Goal: Communication & Community: Answer question/provide support

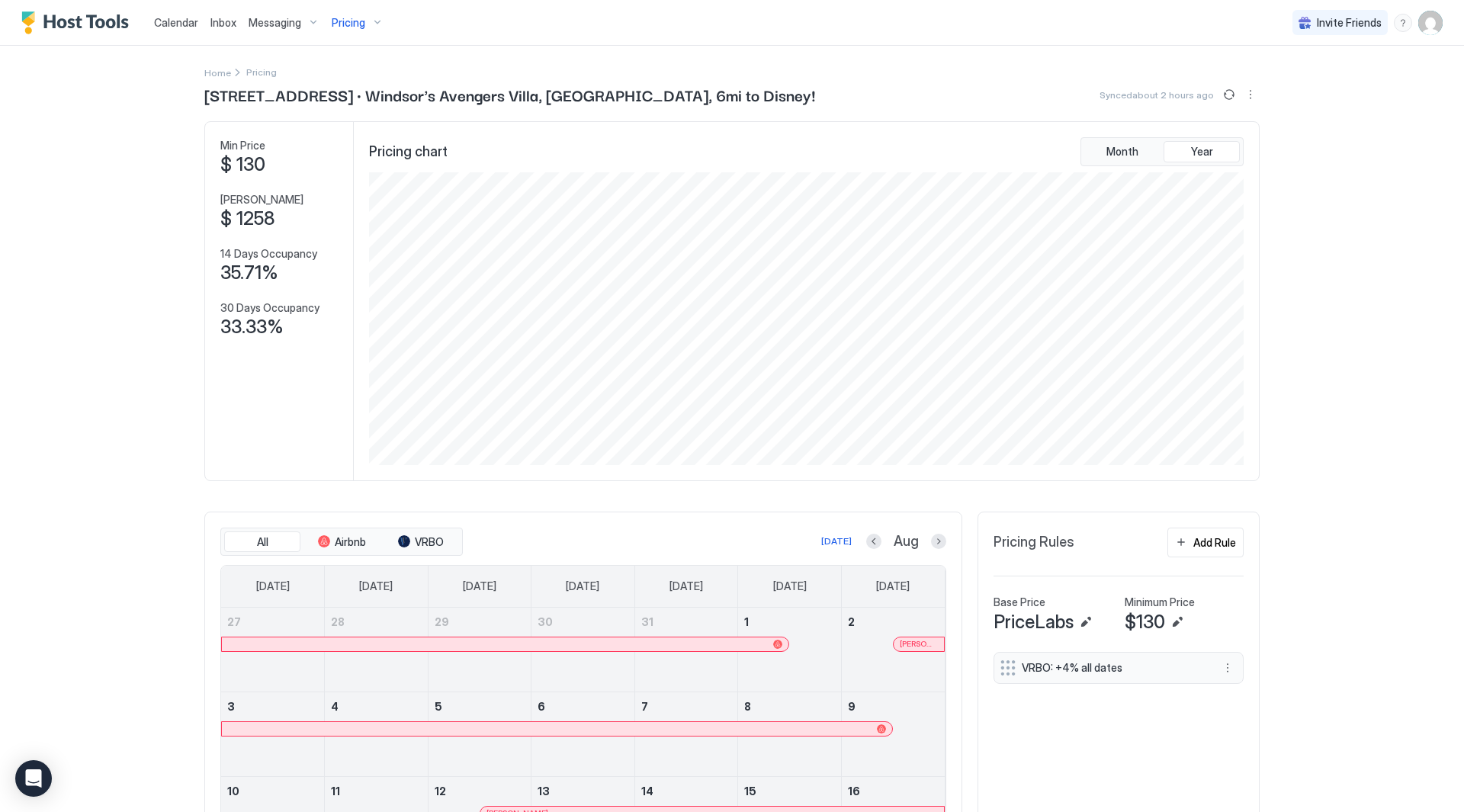
scroll to position [293, 878]
click at [1330, 206] on div "Calendar Inbox Messaging Pricing Invite Friends RC Home Pricing [STREET_ADDRESS…" at bounding box center [732, 406] width 1464 height 812
click at [1221, 96] on button "Sync prices" at bounding box center [1229, 94] width 18 height 18
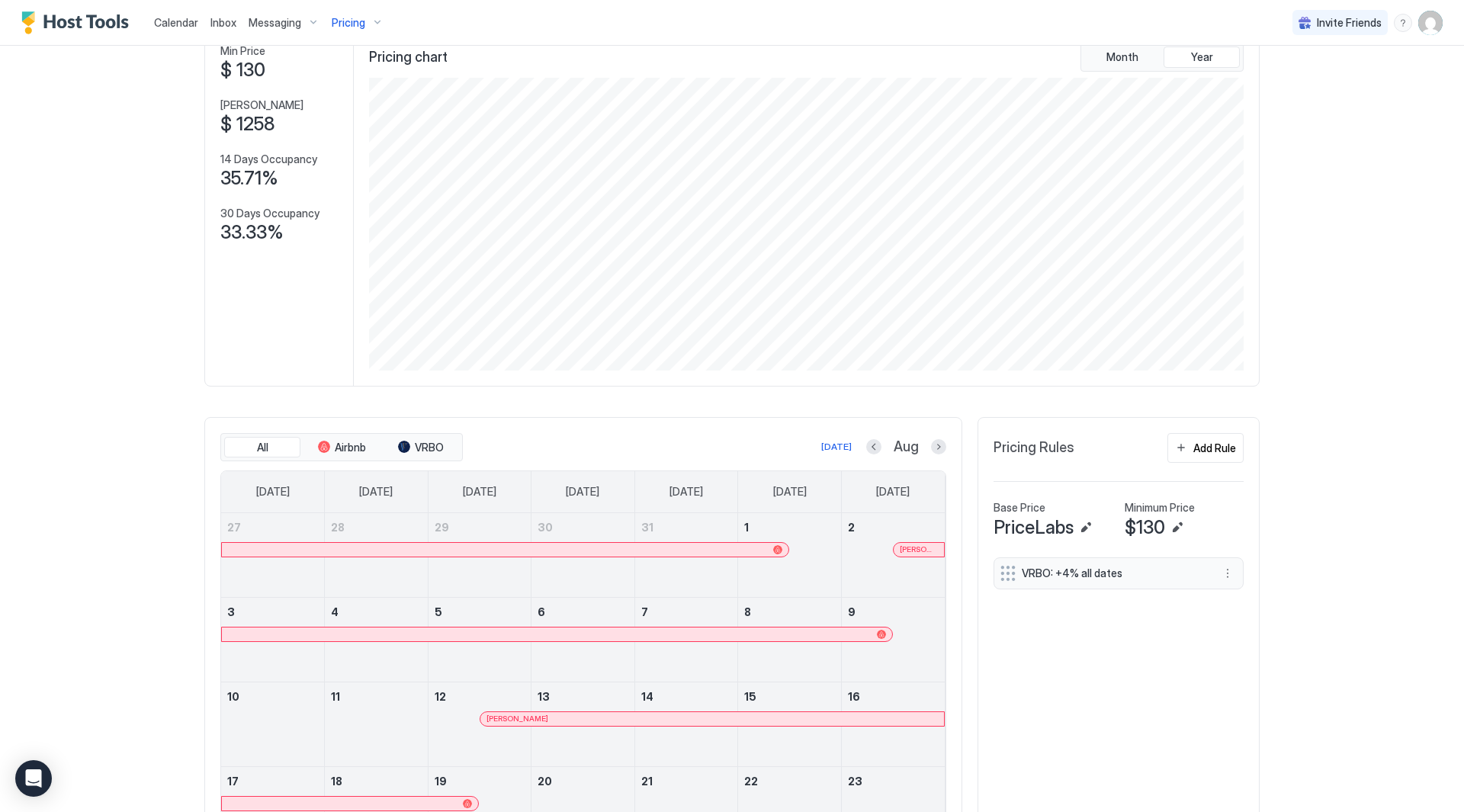
scroll to position [0, 0]
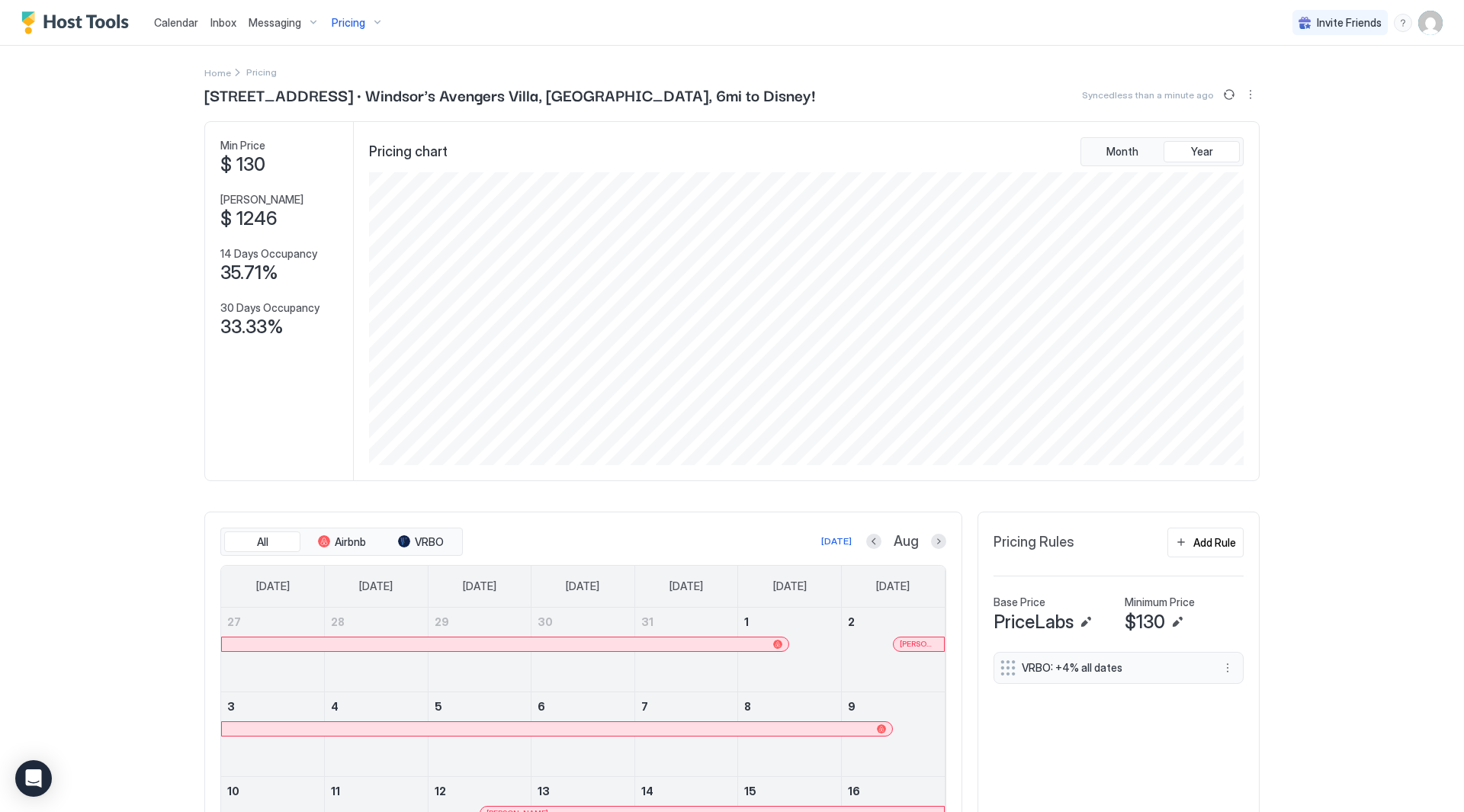
click at [231, 28] on span "Inbox" at bounding box center [223, 22] width 26 height 13
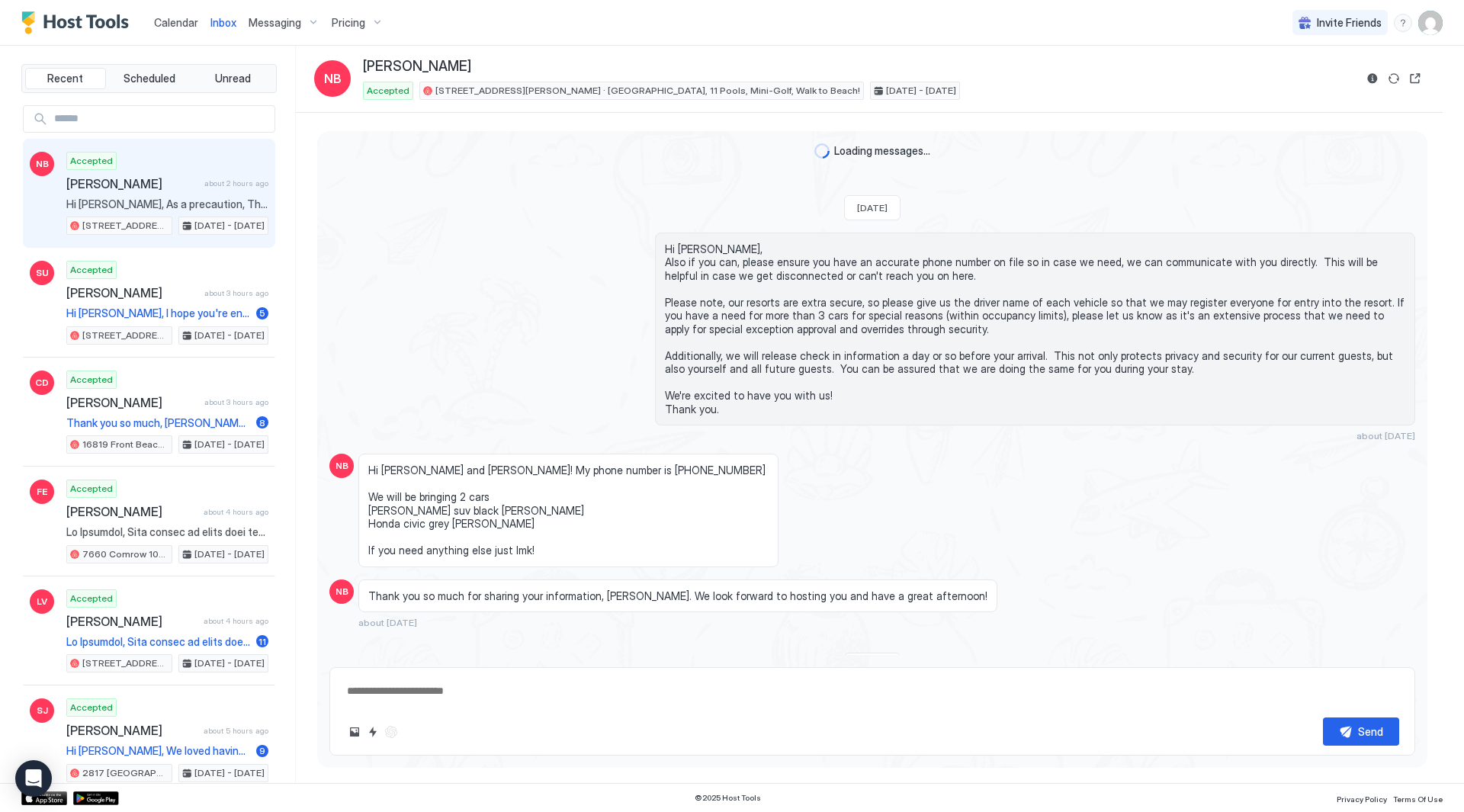
scroll to position [3812, 0]
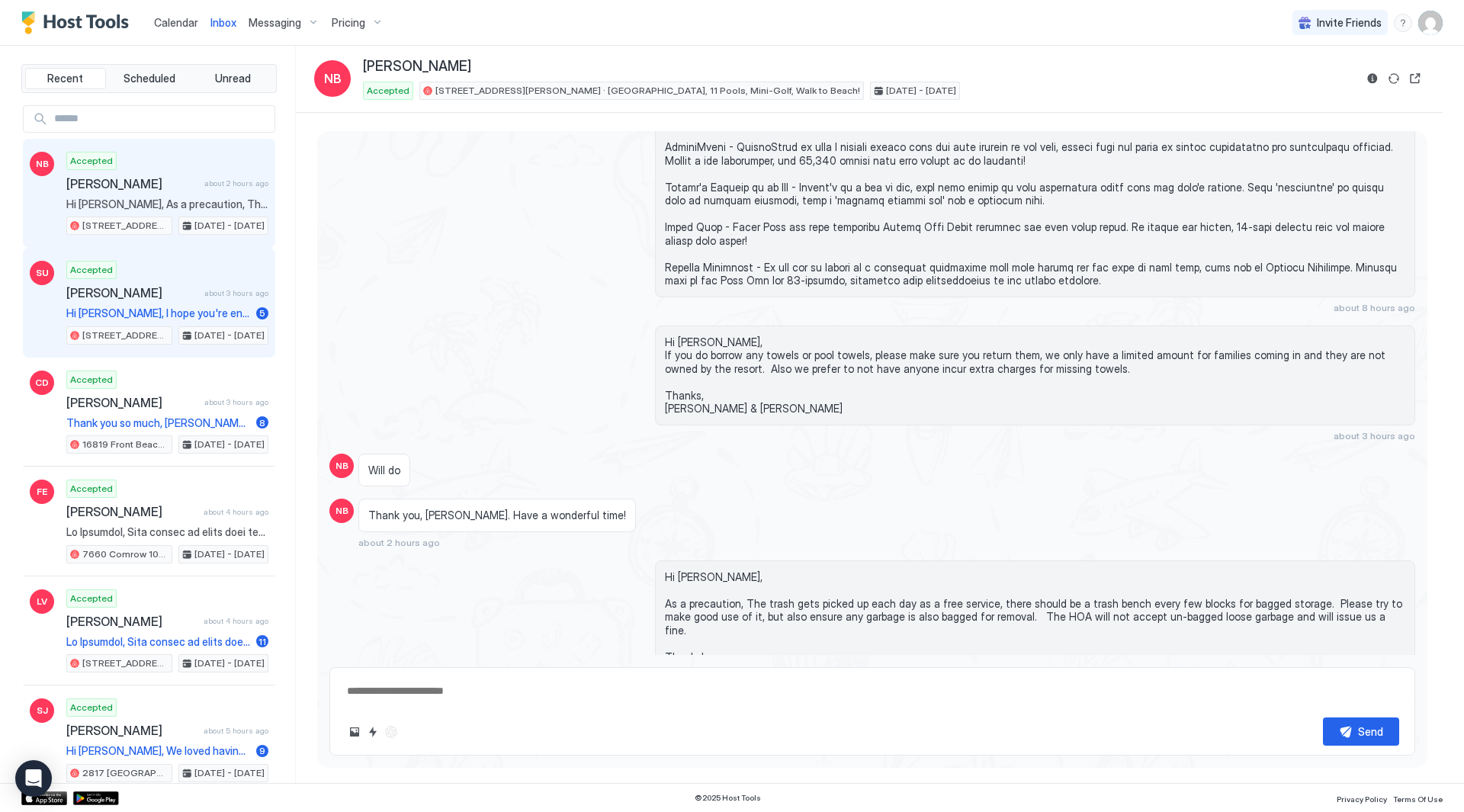
click at [191, 288] on div "[PERSON_NAME] about 3 hours ago" at bounding box center [167, 292] width 202 height 15
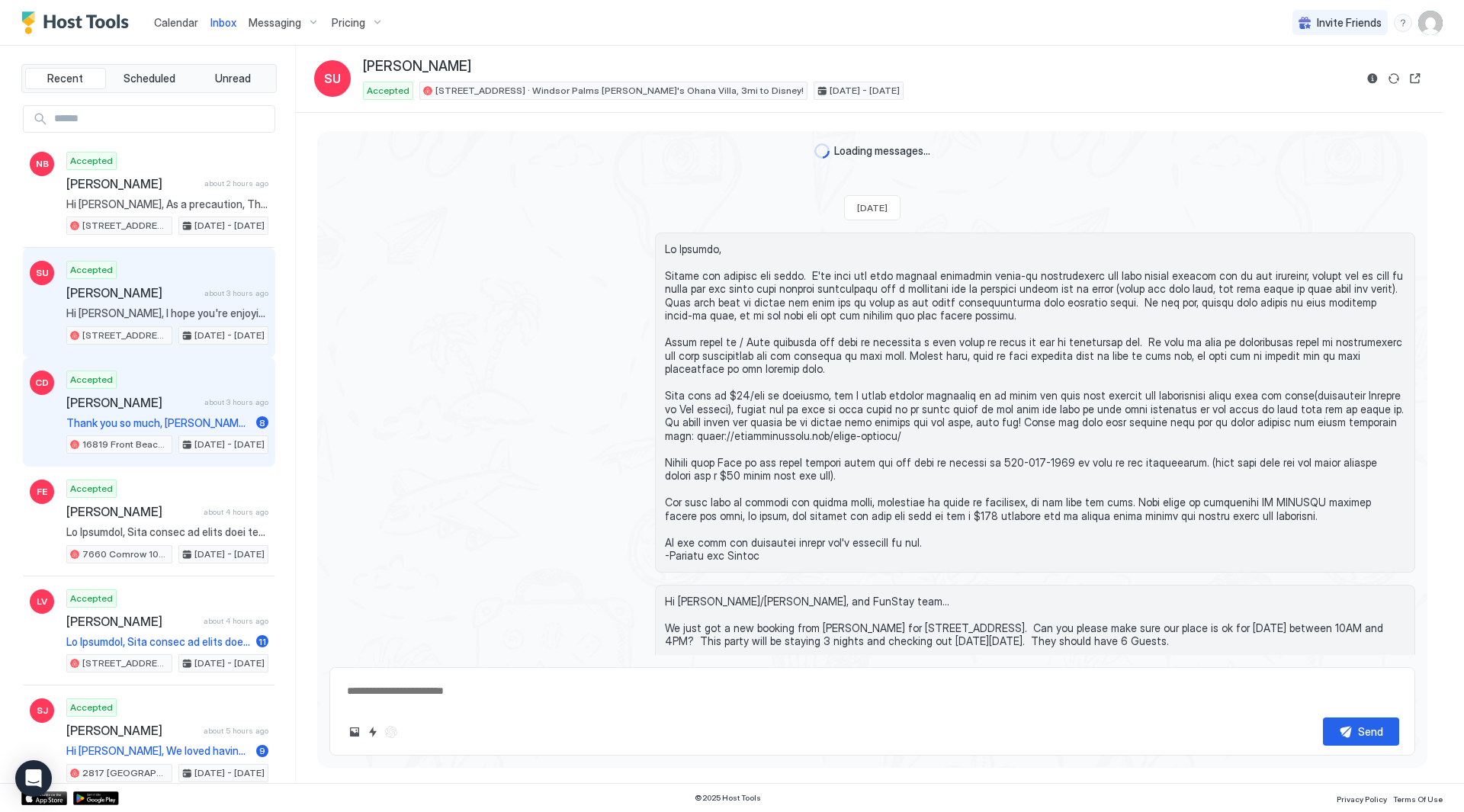
scroll to position [1785, 0]
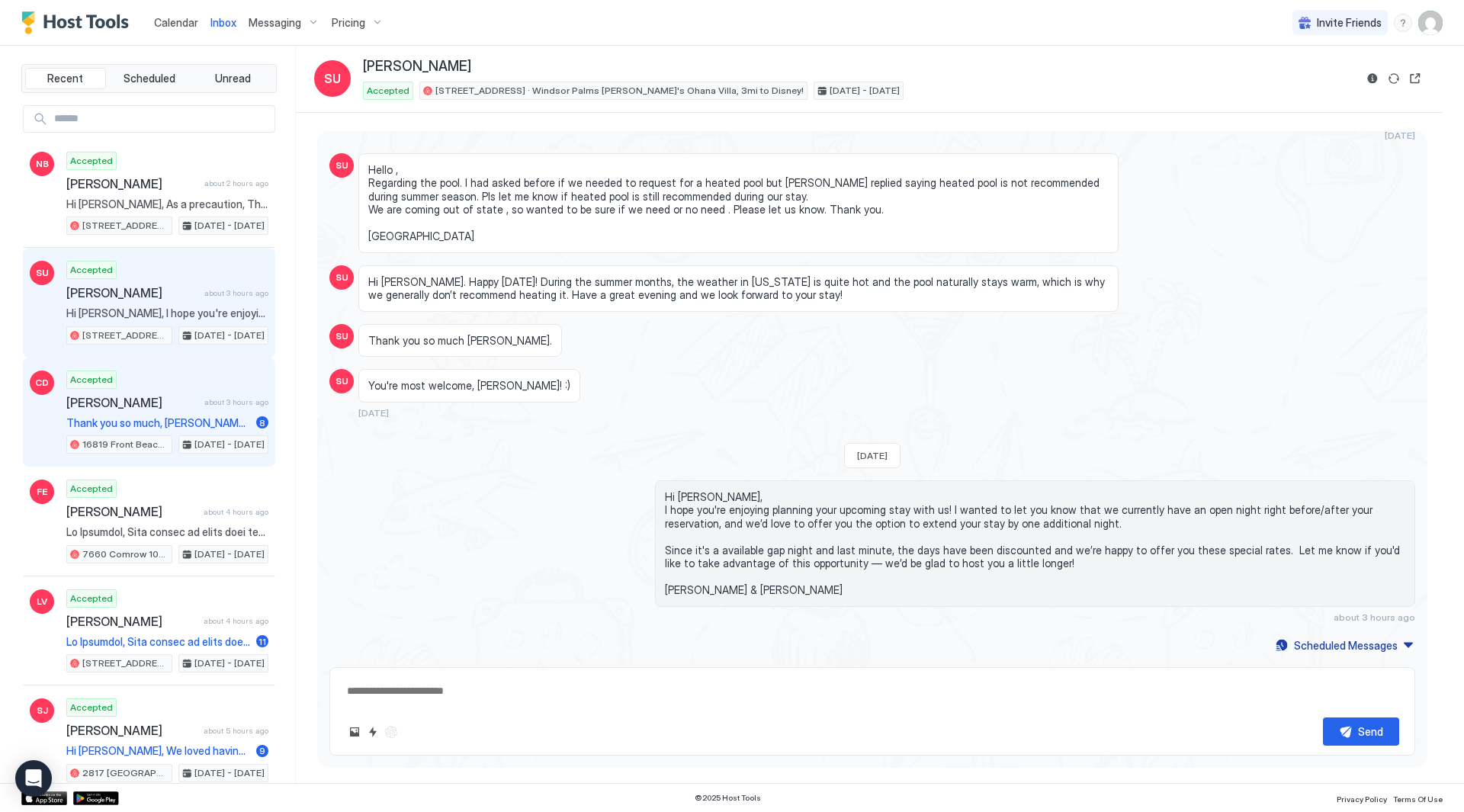
click at [205, 398] on span "about 3 hours ago" at bounding box center [236, 402] width 64 height 10
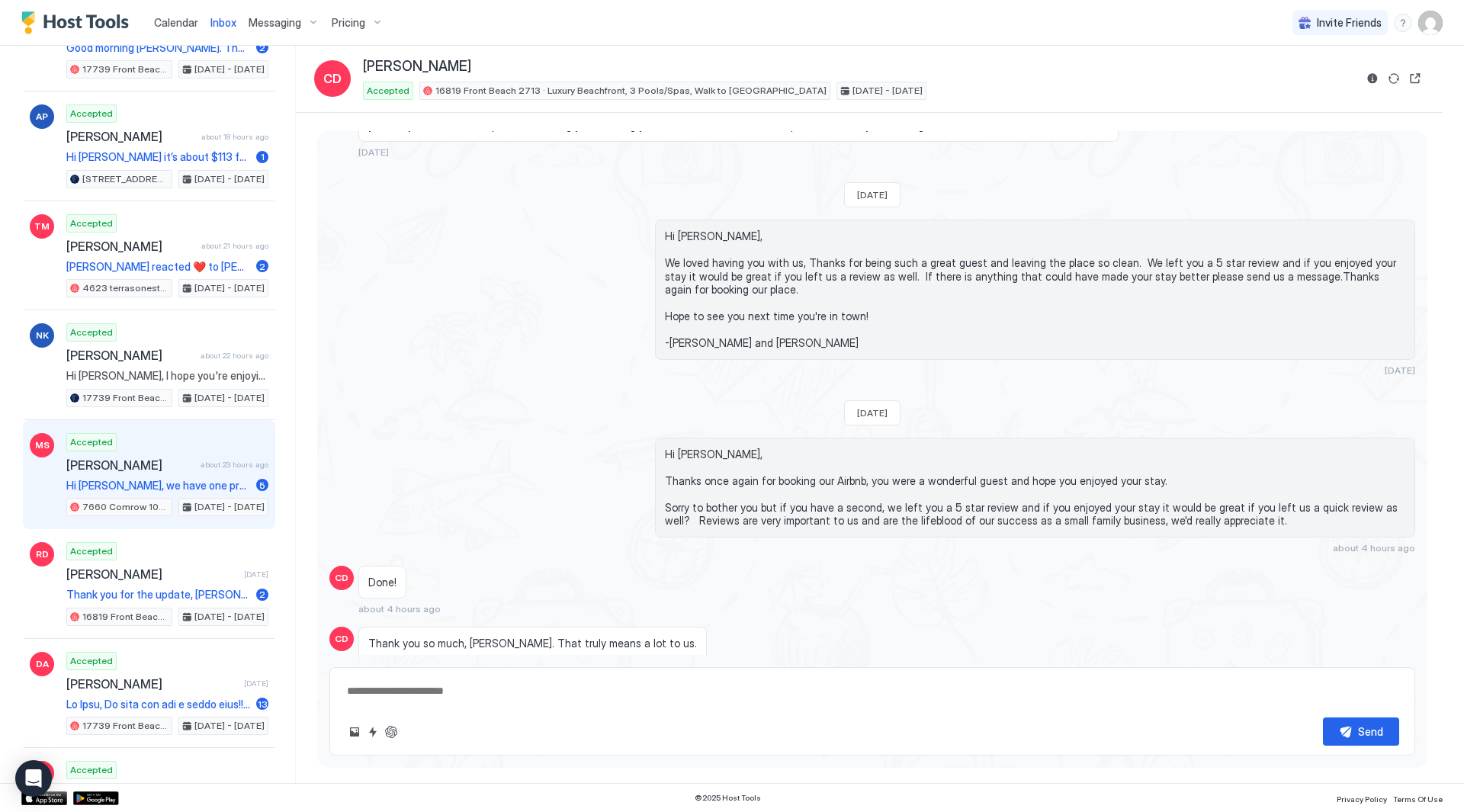
scroll to position [1346, 0]
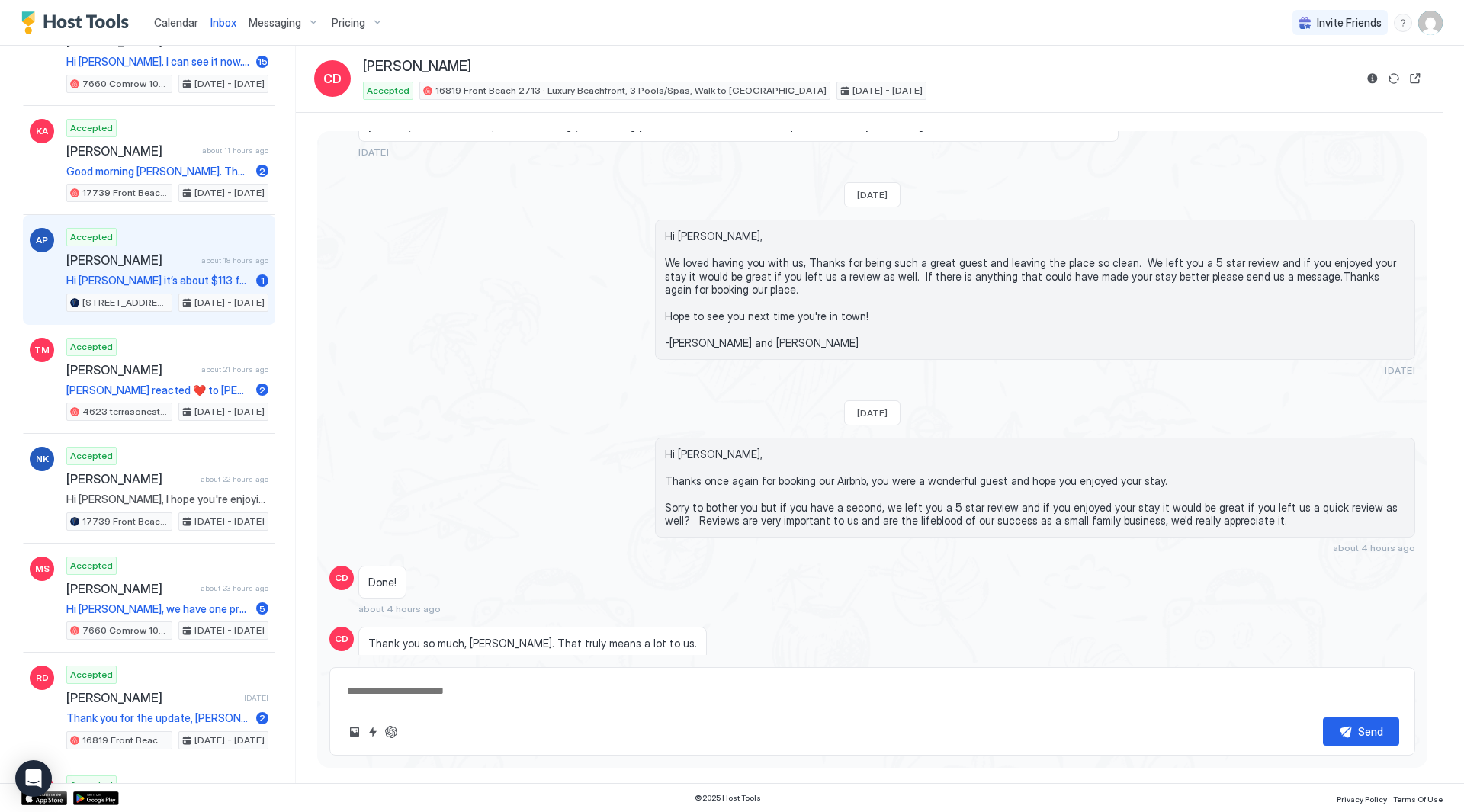
click at [193, 238] on div "Accepted [PERSON_NAME] about 18 hours ago Hi [PERSON_NAME] it’s about $113 for …" at bounding box center [167, 270] width 202 height 84
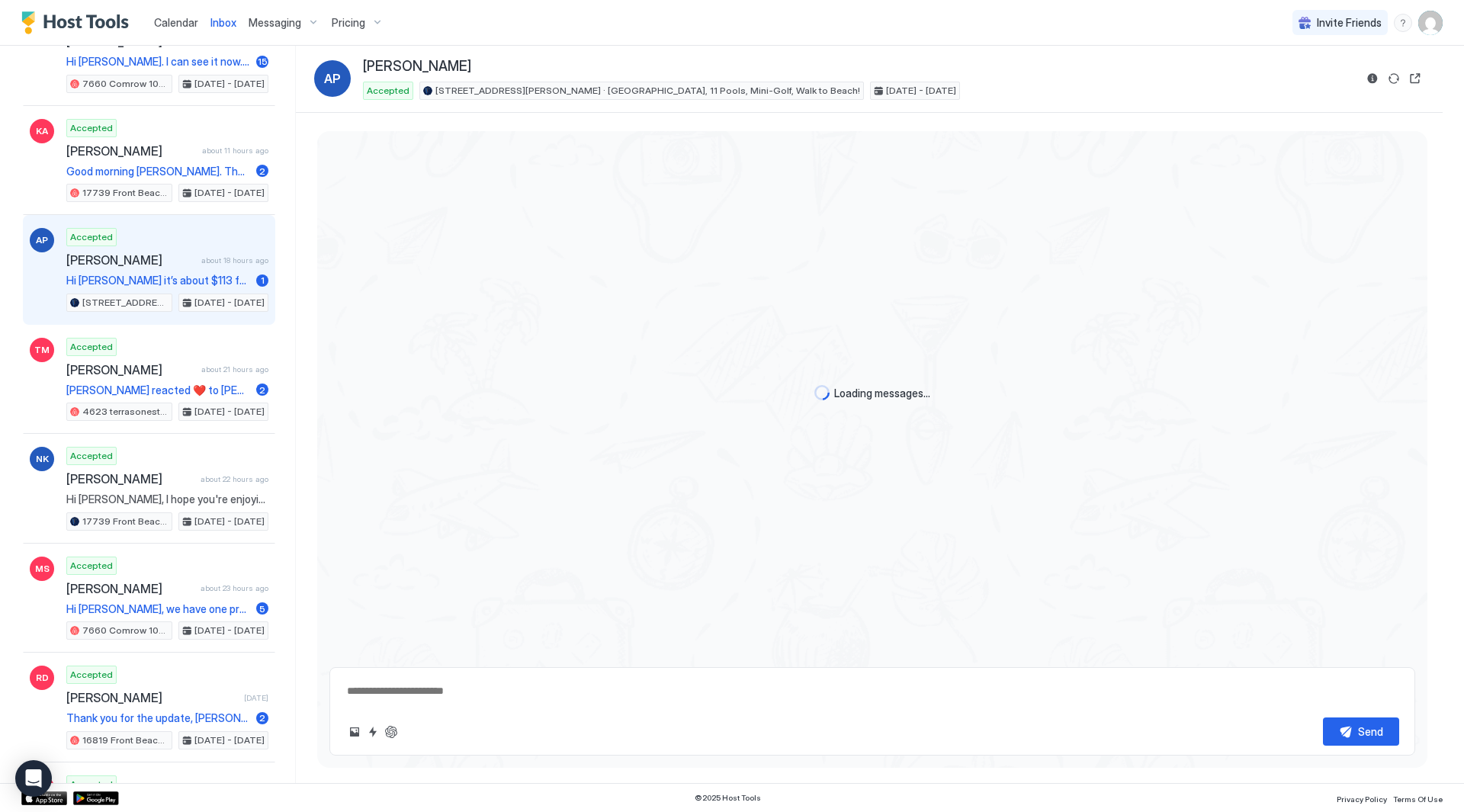
scroll to position [682, 0]
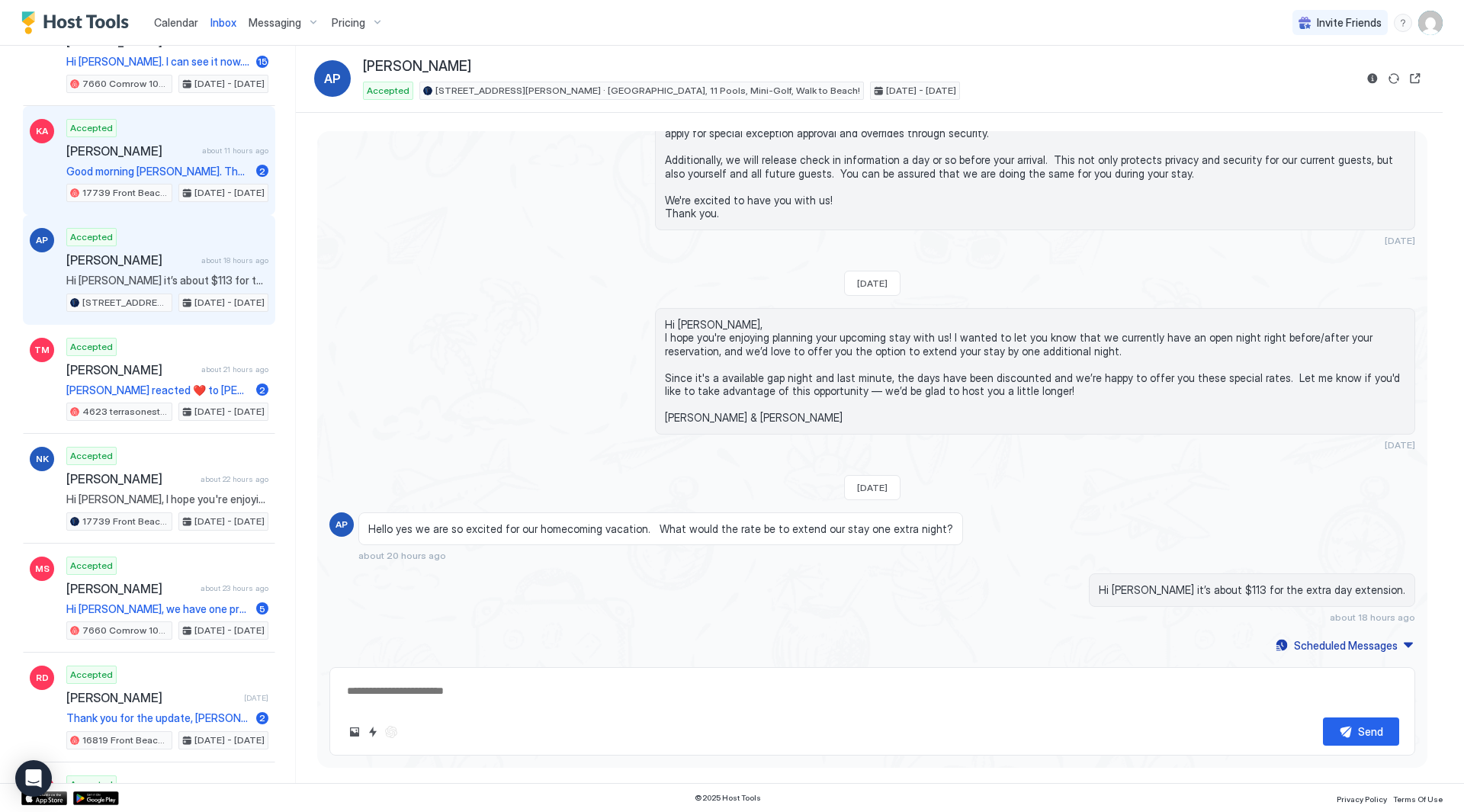
click at [210, 158] on div "[PERSON_NAME] about 11 hours ago" at bounding box center [167, 150] width 202 height 15
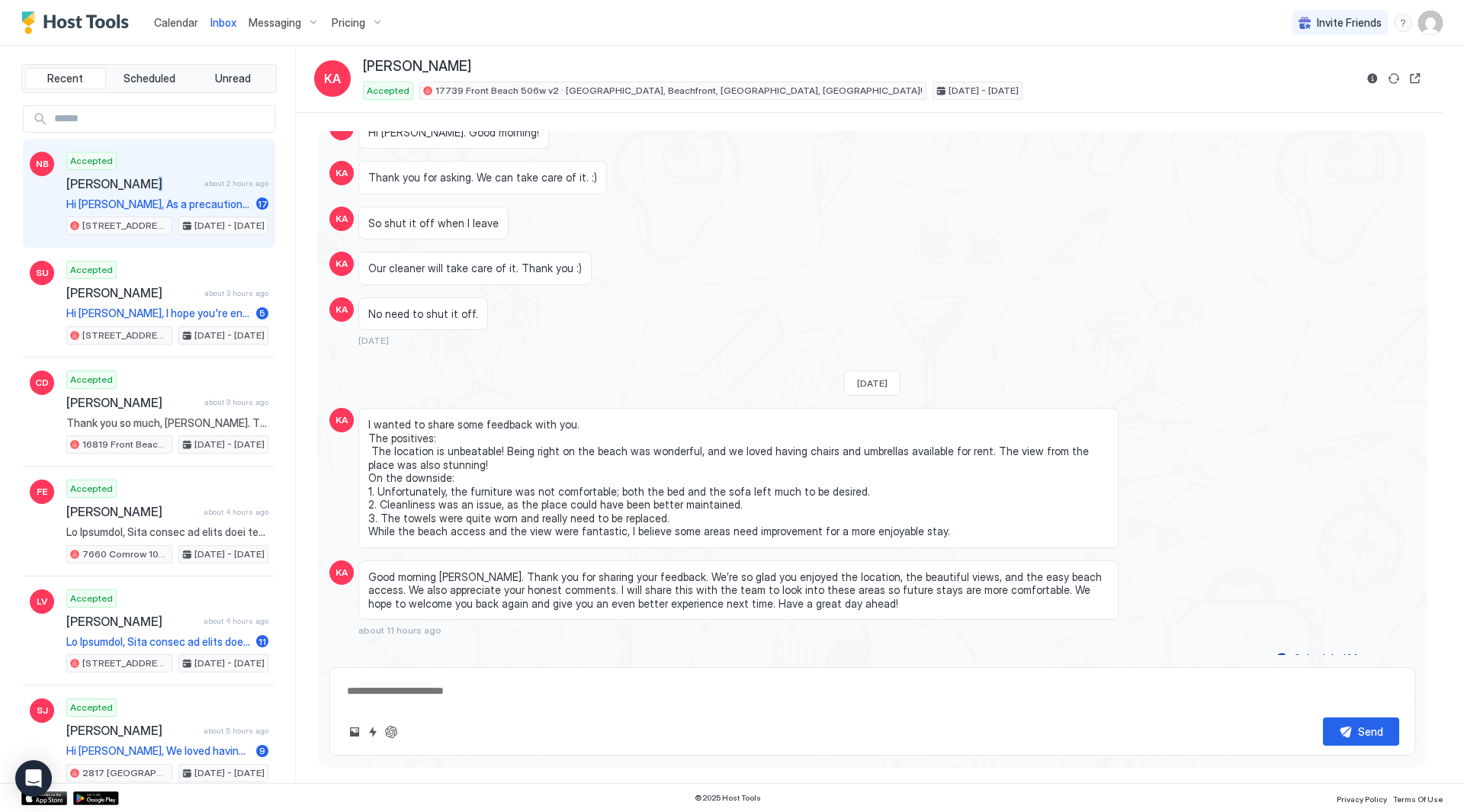
click at [194, 175] on div "Accepted [PERSON_NAME] about 2 hours ago Hi [PERSON_NAME], As a precaution, The…" at bounding box center [167, 193] width 202 height 84
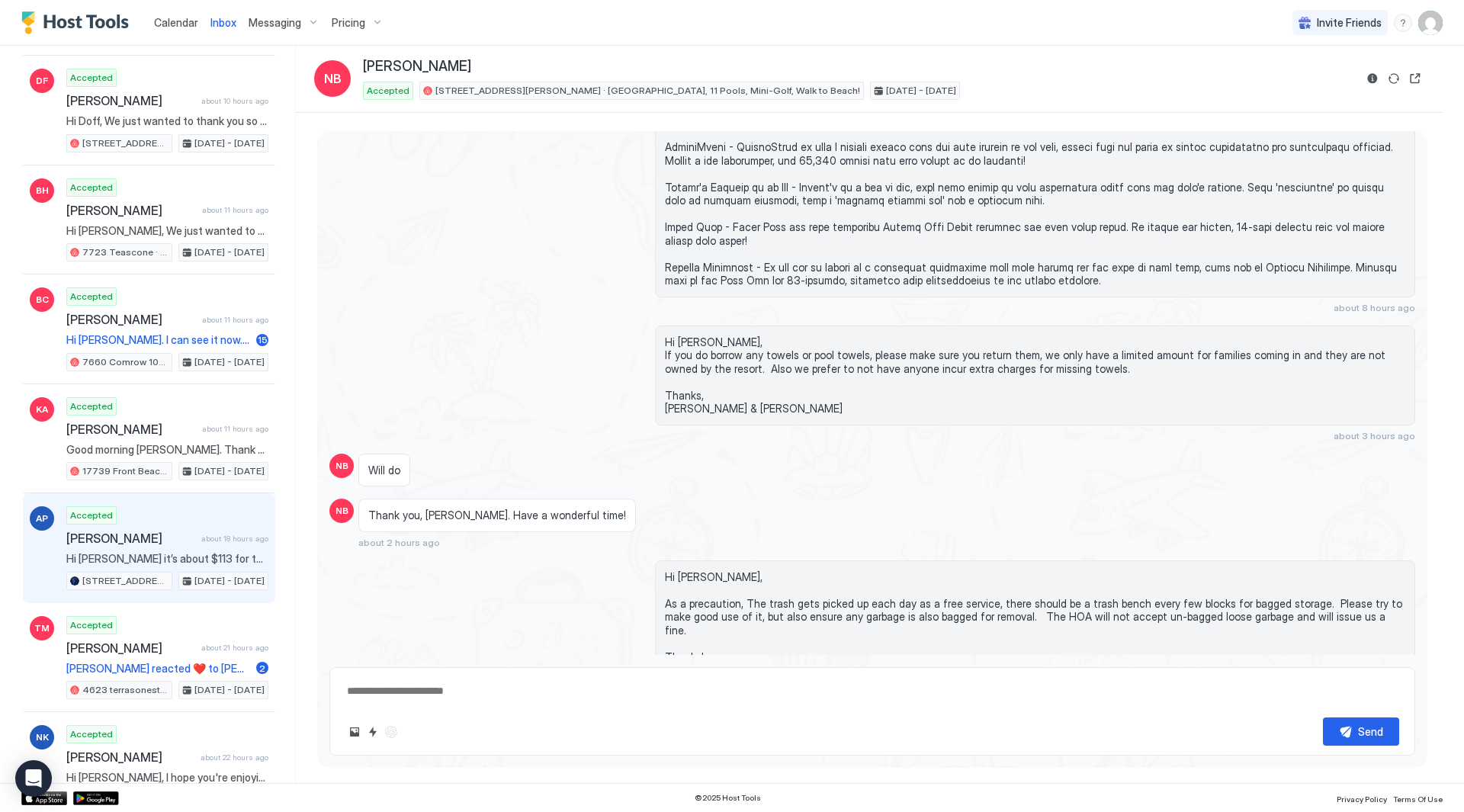
scroll to position [1372, 0]
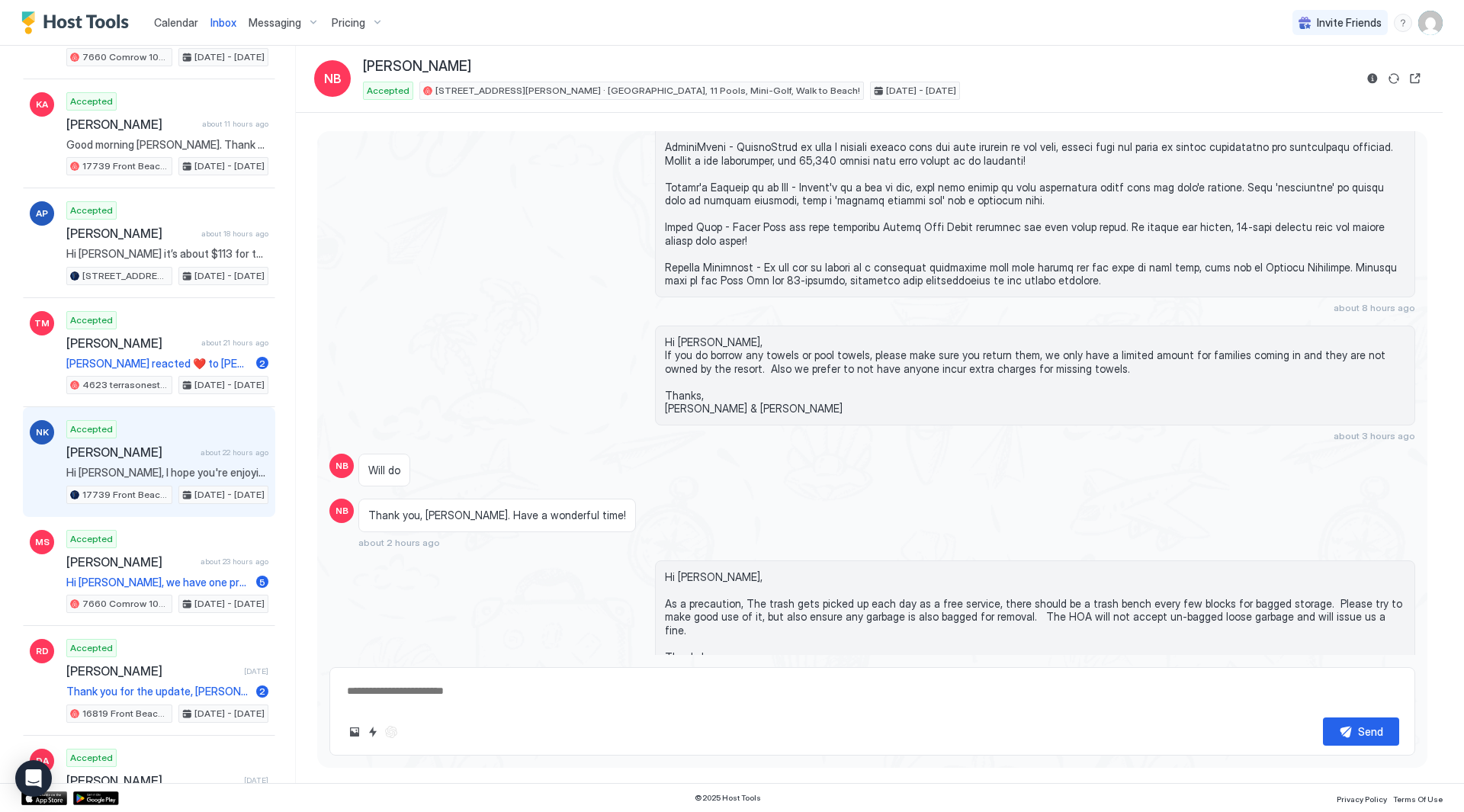
click at [165, 445] on span "[PERSON_NAME]" at bounding box center [130, 452] width 128 height 15
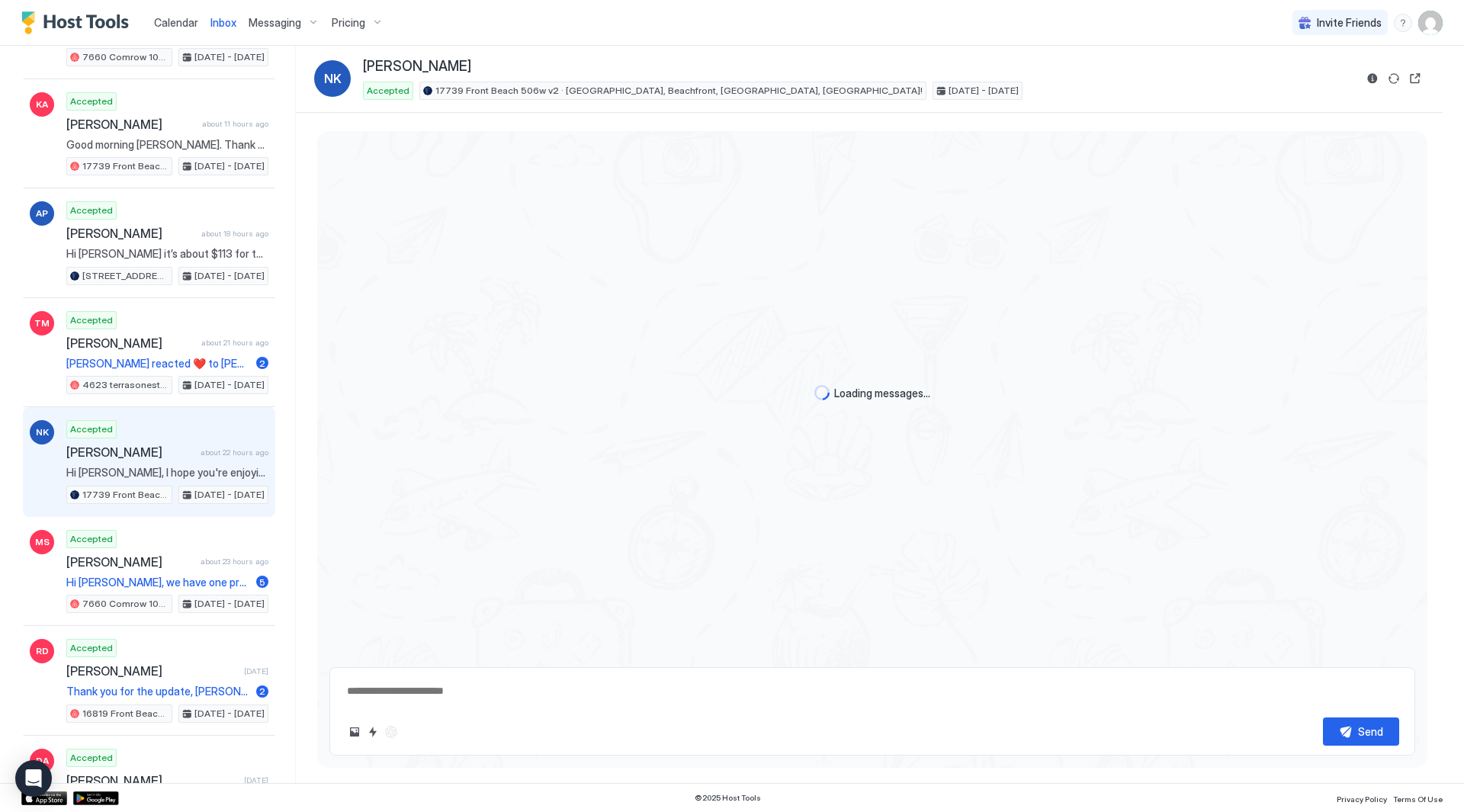
scroll to position [578, 0]
